Goal: Information Seeking & Learning: Learn about a topic

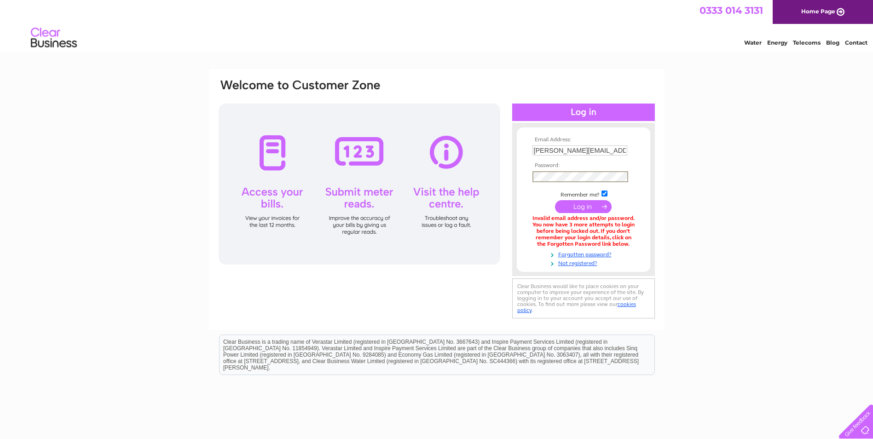
click at [555, 200] on input "submit" at bounding box center [583, 206] width 57 height 13
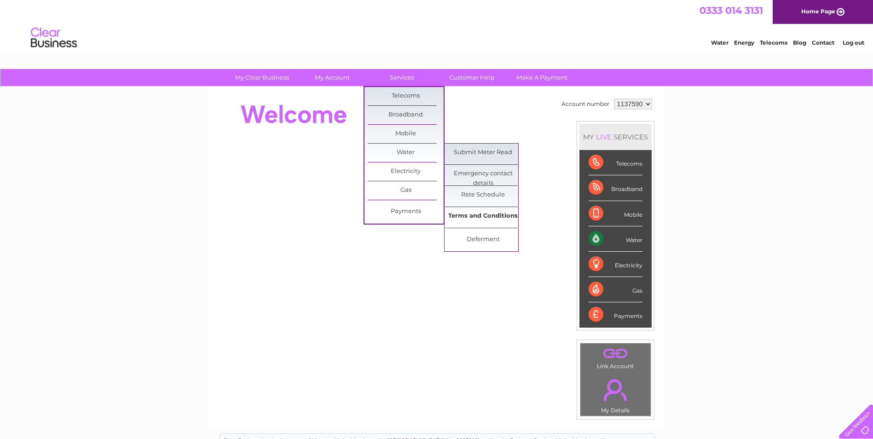
click at [477, 216] on link "Terms and Conditions" at bounding box center [483, 216] width 76 height 18
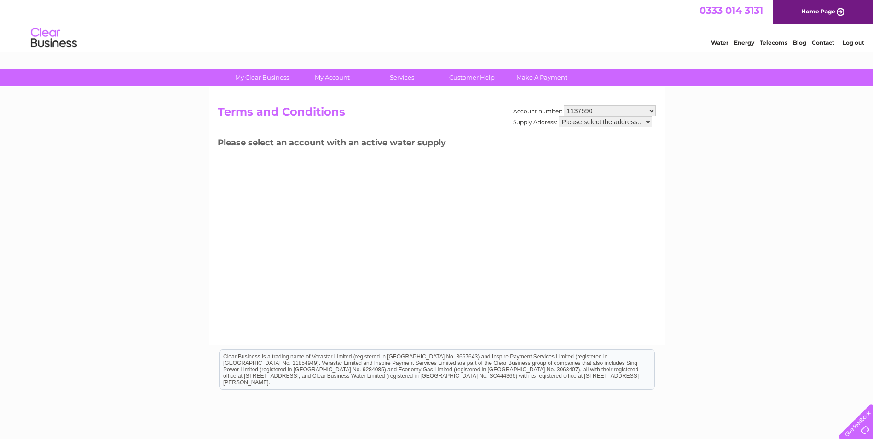
click at [648, 122] on select "Please select the address..." at bounding box center [605, 121] width 93 height 11
click at [653, 109] on select "1137590" at bounding box center [610, 110] width 92 height 11
click at [586, 112] on select "1137590" at bounding box center [610, 110] width 92 height 11
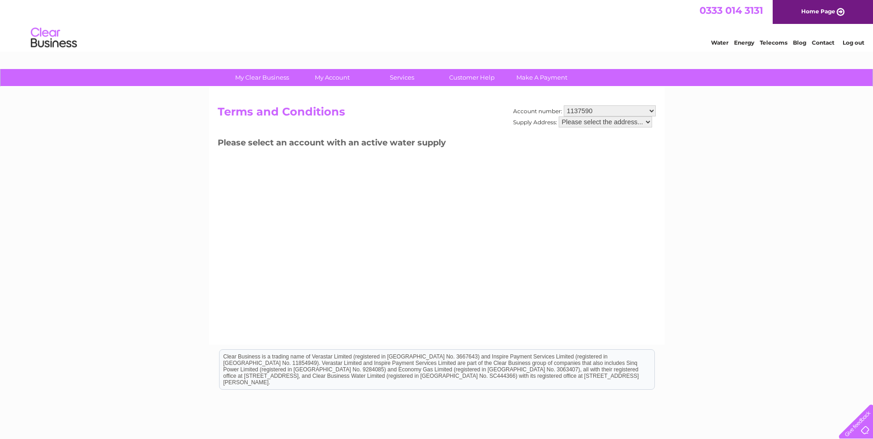
click at [564, 105] on select "1137590" at bounding box center [610, 110] width 92 height 11
click at [571, 123] on select "Please select the address..." at bounding box center [605, 121] width 93 height 11
click at [559, 116] on select "Please select the address..." at bounding box center [605, 121] width 93 height 11
click at [468, 79] on link "Customer Help" at bounding box center [472, 77] width 76 height 17
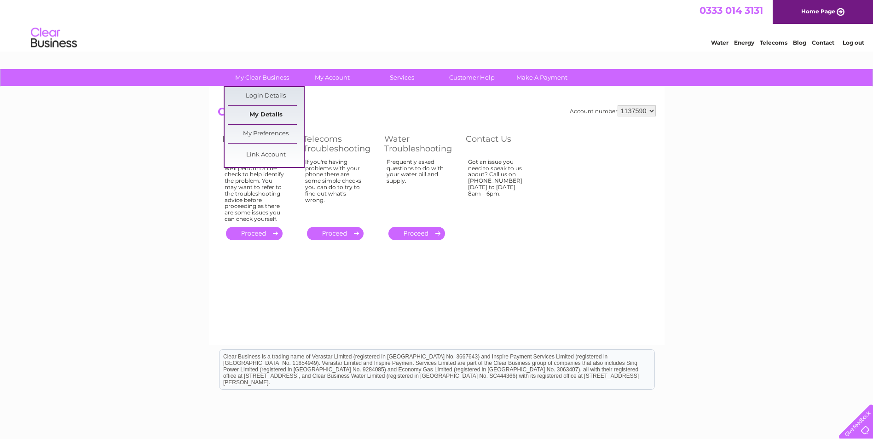
click at [262, 116] on link "My Details" at bounding box center [266, 115] width 76 height 18
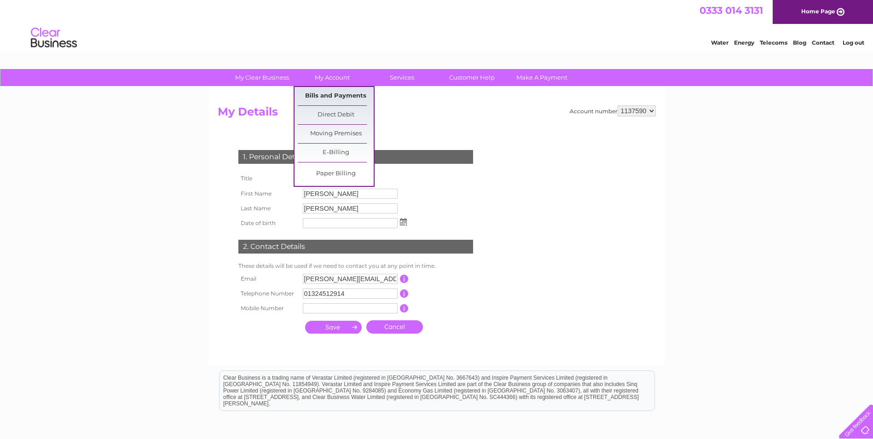
click at [335, 97] on link "Bills and Payments" at bounding box center [336, 96] width 76 height 18
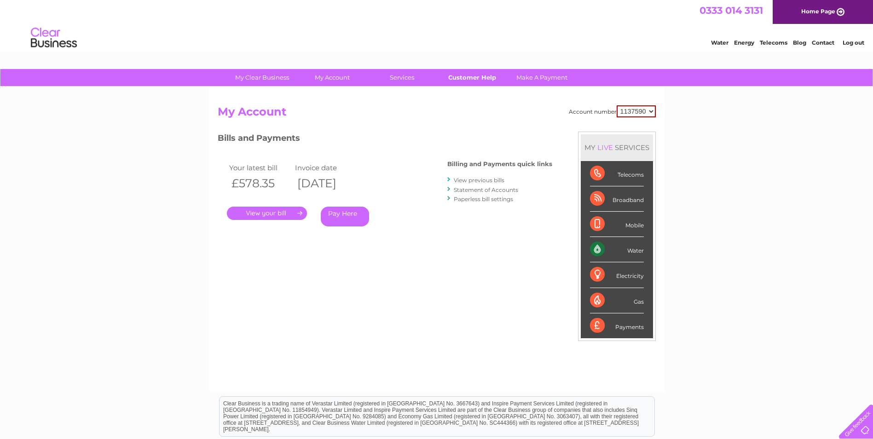
click at [473, 78] on link "Customer Help" at bounding box center [472, 77] width 76 height 17
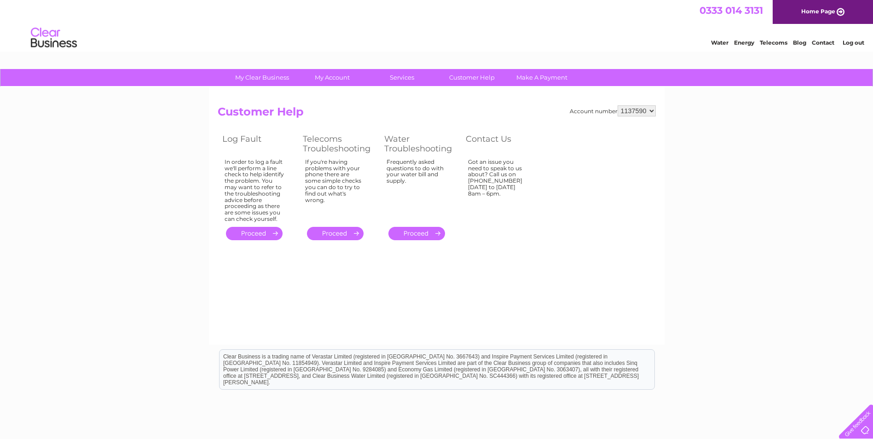
click at [642, 112] on select "1137590" at bounding box center [637, 110] width 38 height 11
click at [618, 105] on select "1137590" at bounding box center [637, 110] width 38 height 11
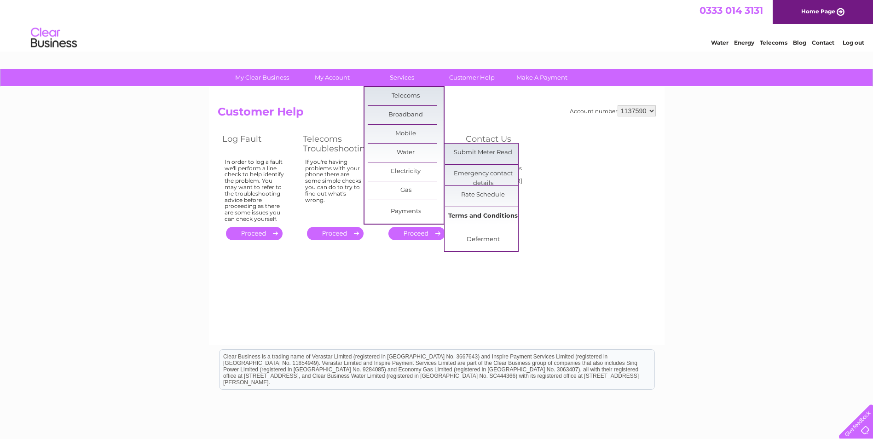
click at [473, 213] on link "Terms and Conditions" at bounding box center [483, 216] width 76 height 18
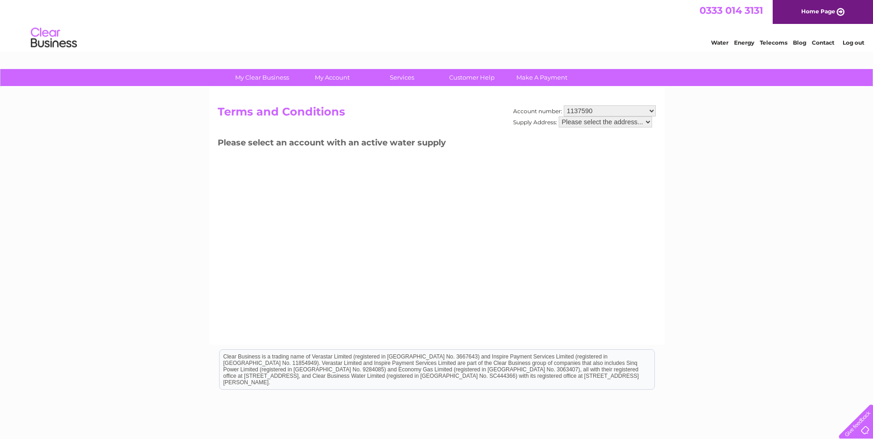
click at [594, 122] on select "Please select the address..." at bounding box center [605, 121] width 93 height 11
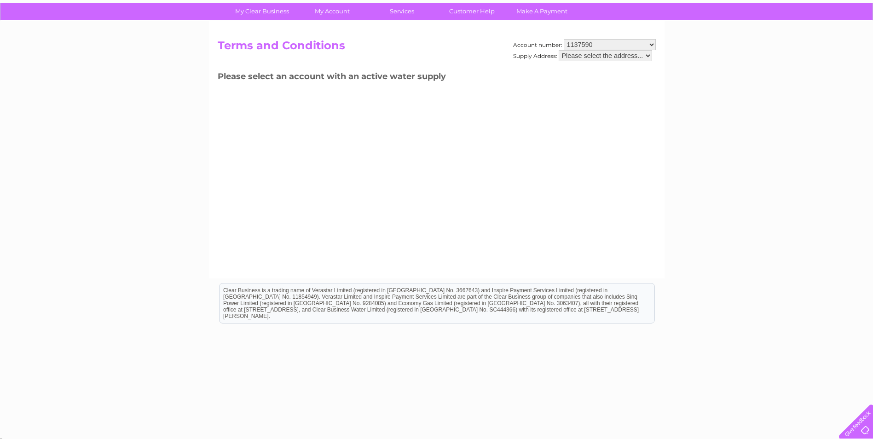
scroll to position [70, 0]
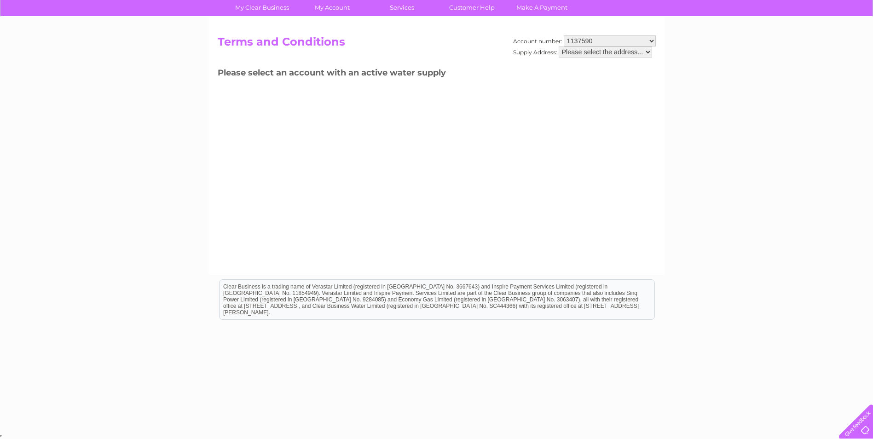
click at [647, 52] on select "Please select the address..." at bounding box center [605, 51] width 93 height 11
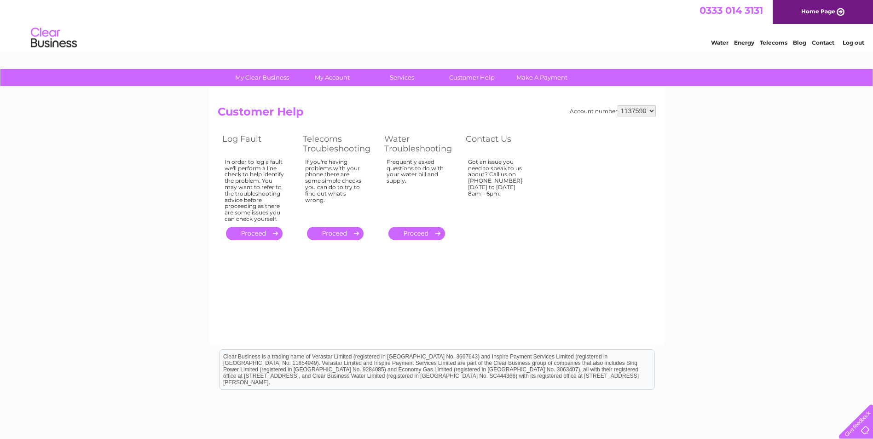
click at [414, 235] on link "." at bounding box center [416, 233] width 57 height 13
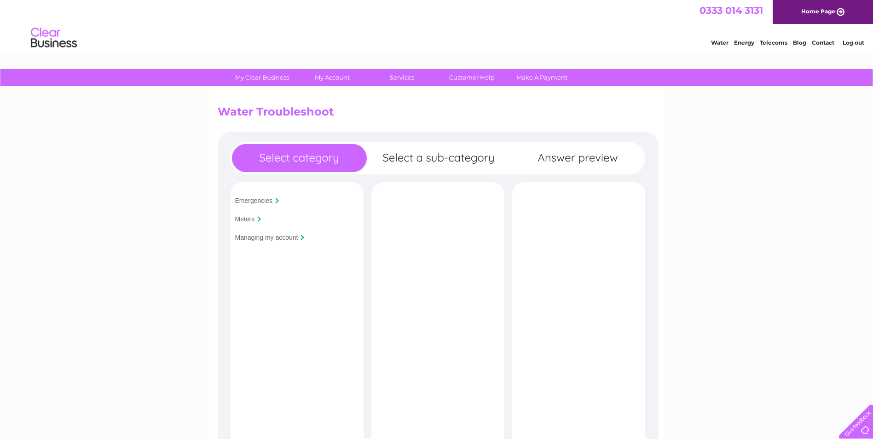
click at [275, 237] on input "Managing my account" at bounding box center [266, 237] width 63 height 7
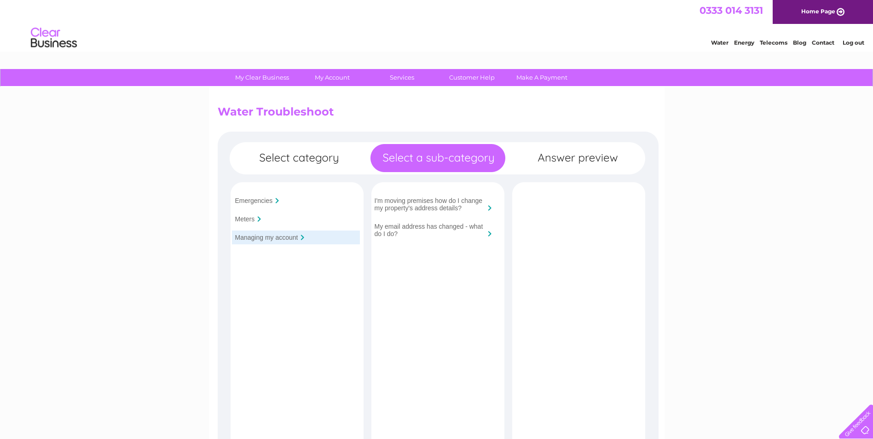
scroll to position [46, 0]
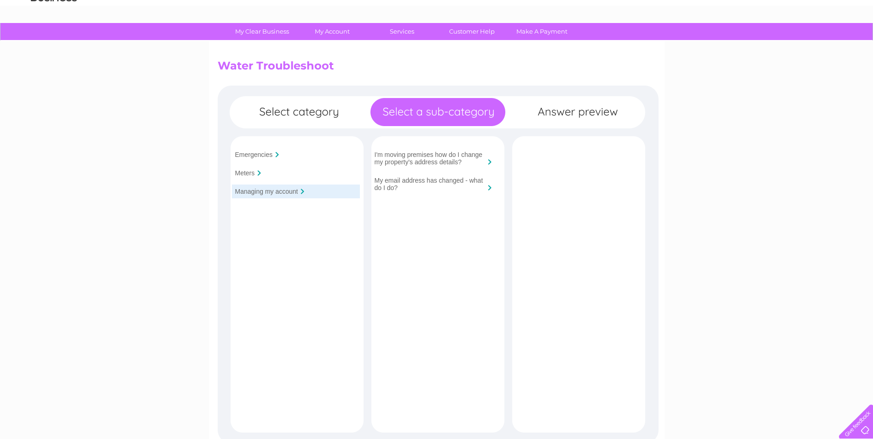
click at [245, 175] on input "Meters" at bounding box center [245, 172] width 20 height 7
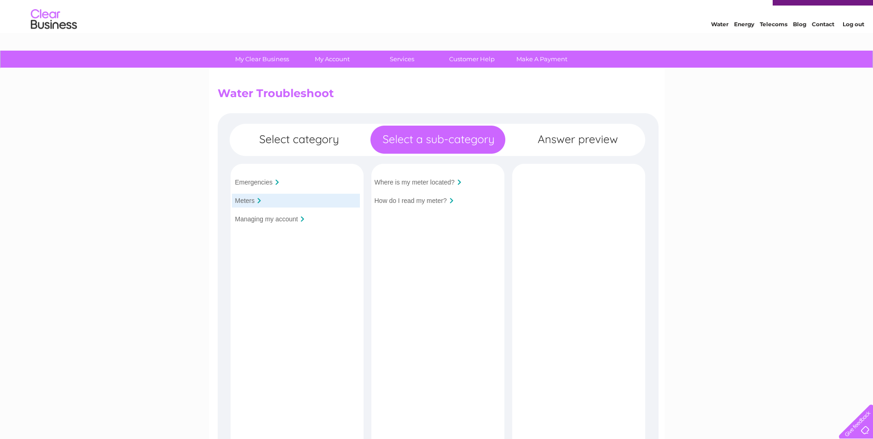
scroll to position [18, 0]
click at [463, 60] on link "Customer Help" at bounding box center [472, 59] width 76 height 17
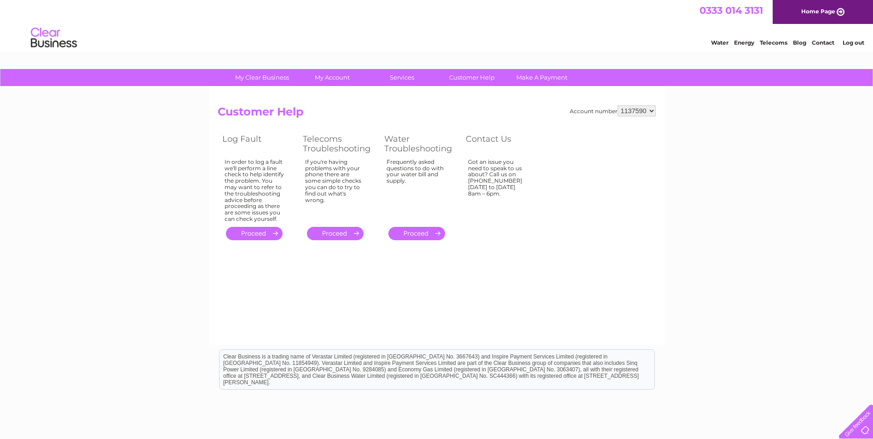
click at [842, 9] on link "Home Page" at bounding box center [823, 12] width 100 height 24
